Goal: Find specific page/section: Find specific page/section

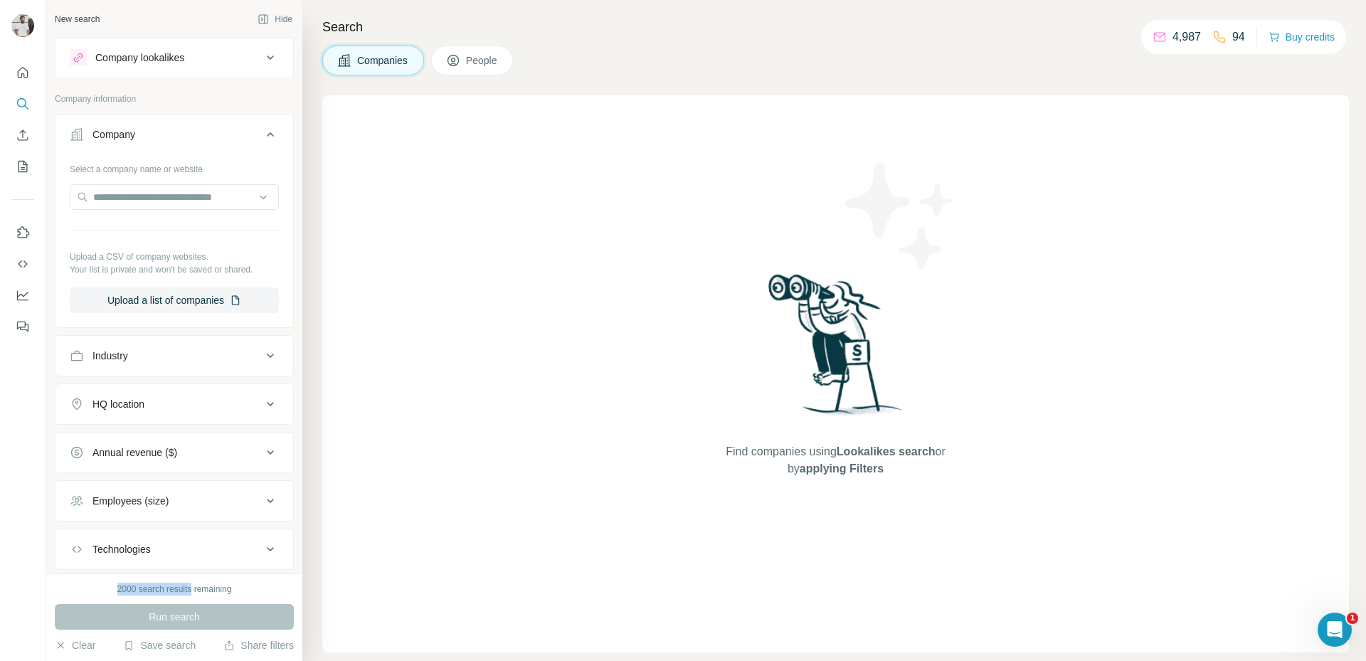
drag, startPoint x: 118, startPoint y: 585, endPoint x: 193, endPoint y: 595, distance: 76.0
click at [193, 595] on div "2000 search results remaining Run search Clear Save search Share filters" at bounding box center [174, 616] width 256 height 87
click at [328, 388] on div "Find companies using Lookalikes search or by applying Filters" at bounding box center [835, 373] width 1026 height 557
click at [151, 196] on input "text" at bounding box center [174, 197] width 209 height 26
click at [479, 238] on div "Find companies using Lookalikes search or by applying Filters" at bounding box center [835, 373] width 1026 height 557
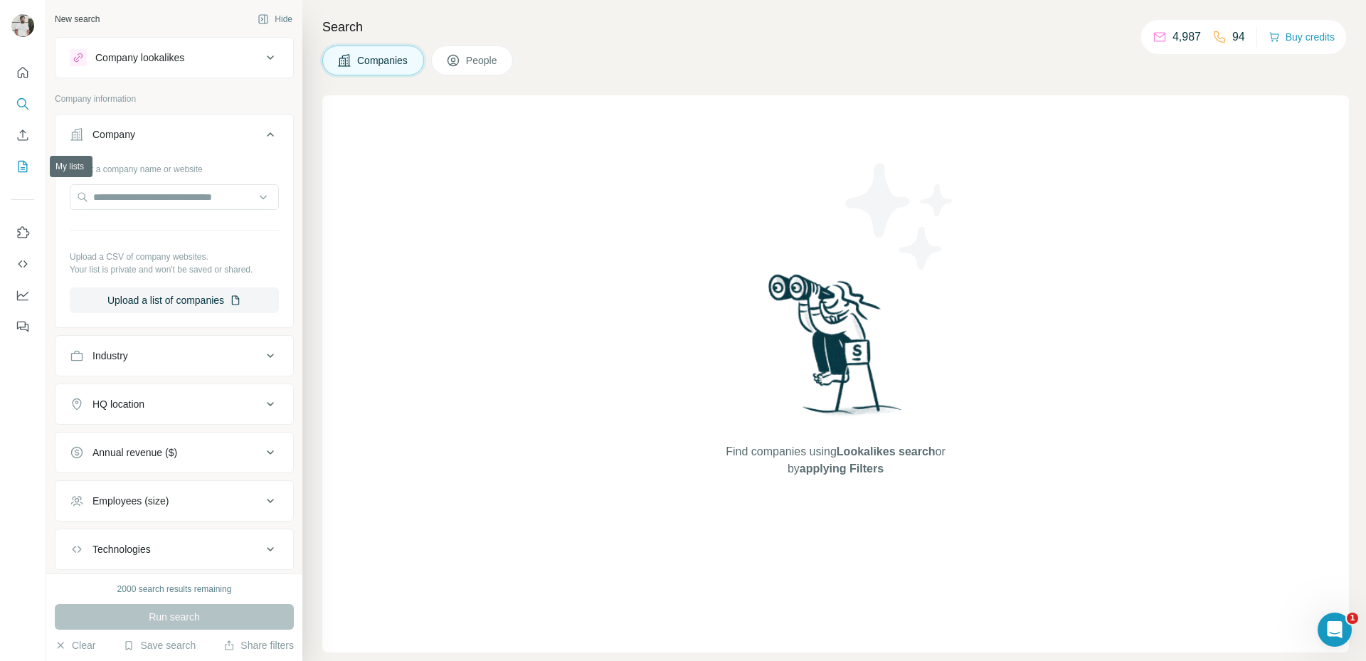
click at [21, 164] on icon "My lists" at bounding box center [23, 166] width 14 height 14
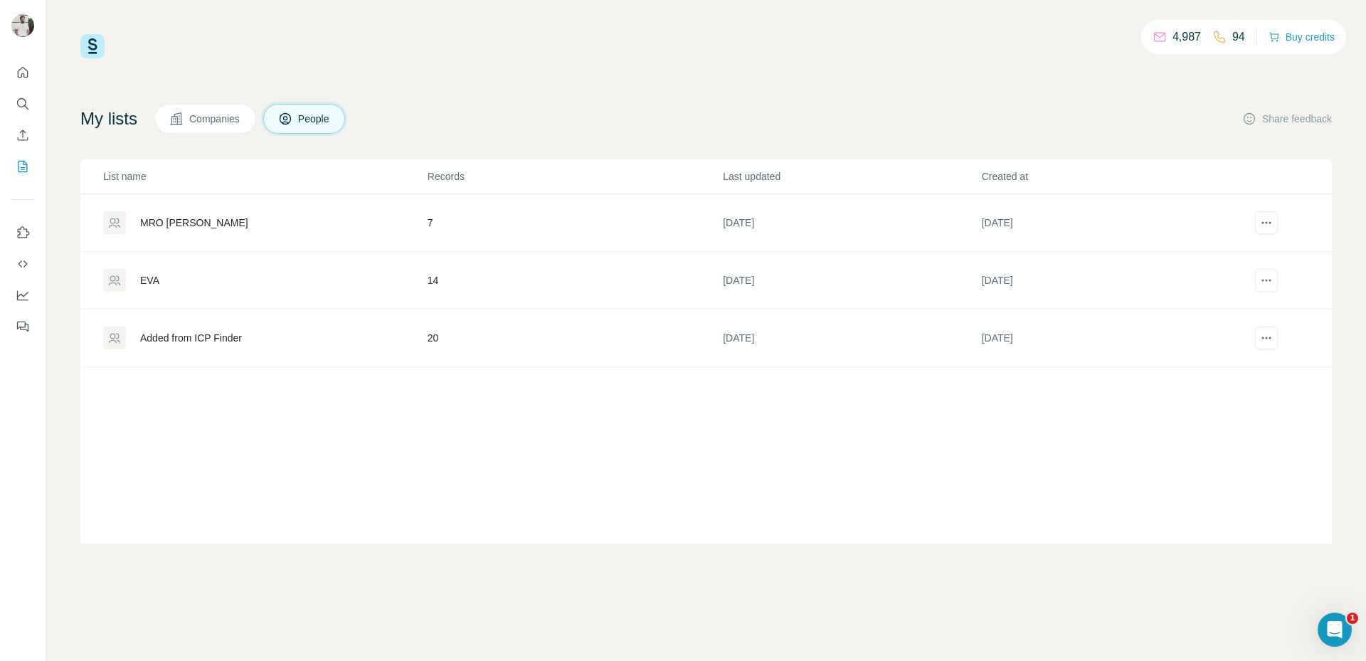
click at [171, 214] on div "MRO [PERSON_NAME]" at bounding box center [264, 222] width 323 height 23
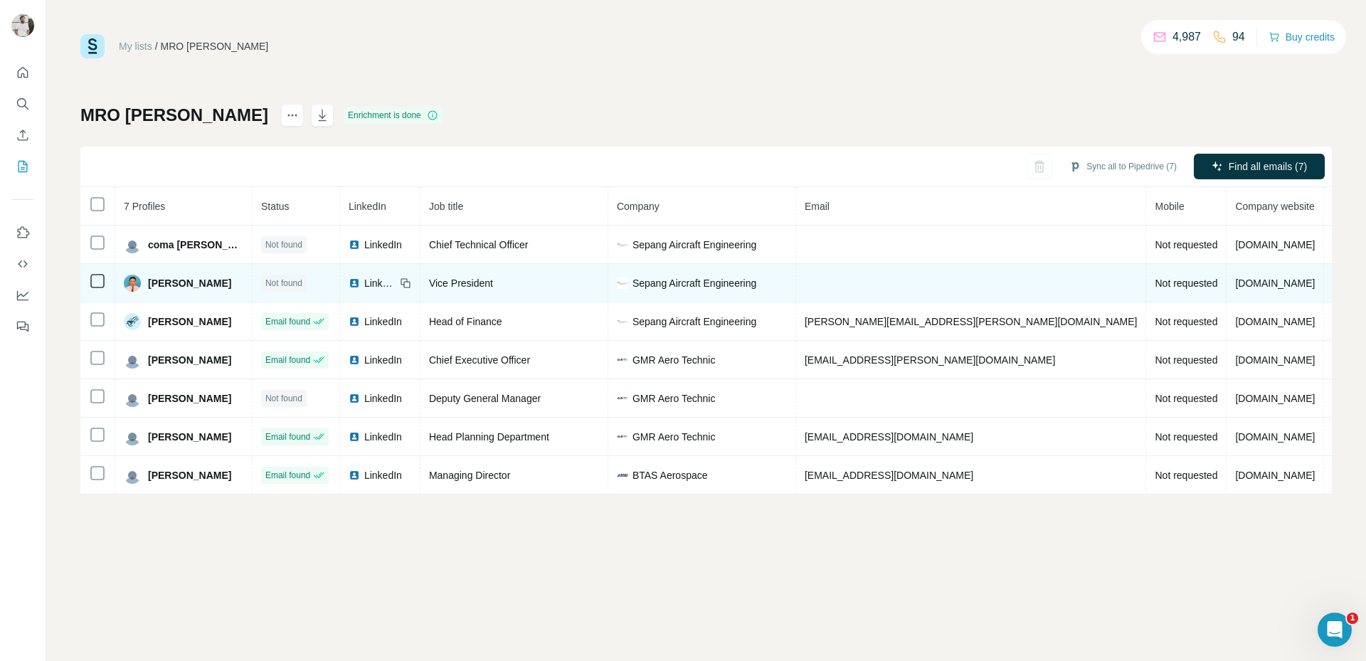
click at [400, 283] on icon at bounding box center [405, 282] width 11 height 11
